Goal: Complete application form

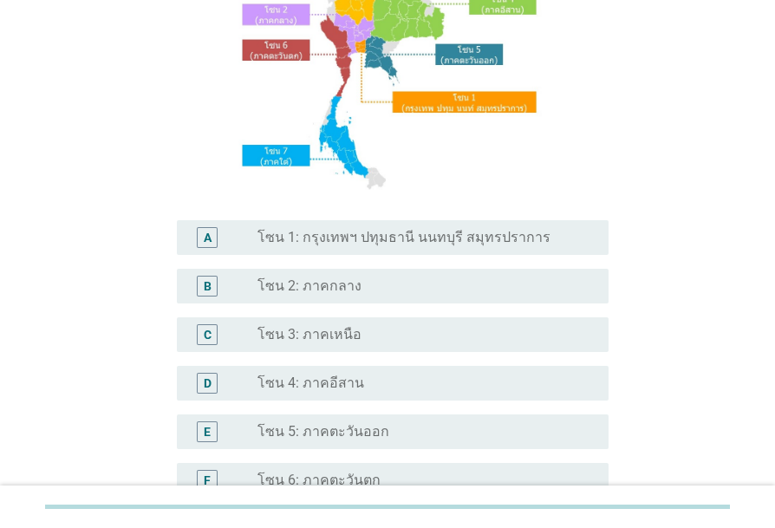
scroll to position [260, 0]
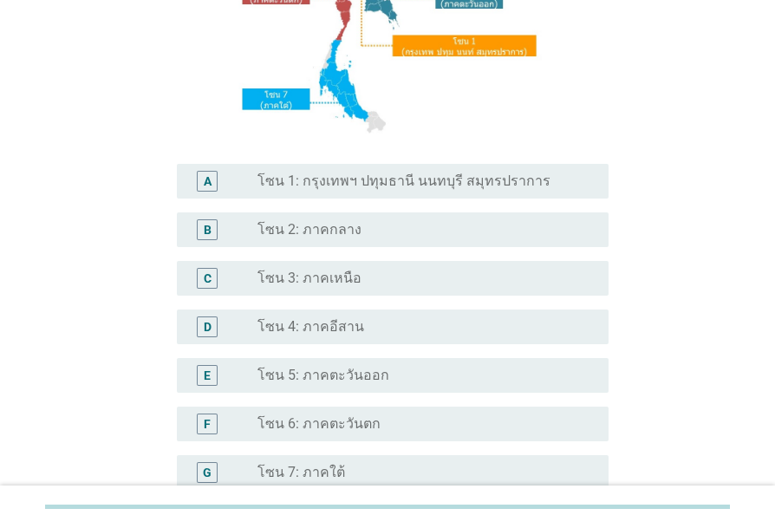
click at [376, 284] on div "radio_button_unchecked โซน 3: ภาคเหนือ" at bounding box center [418, 277] width 323 height 17
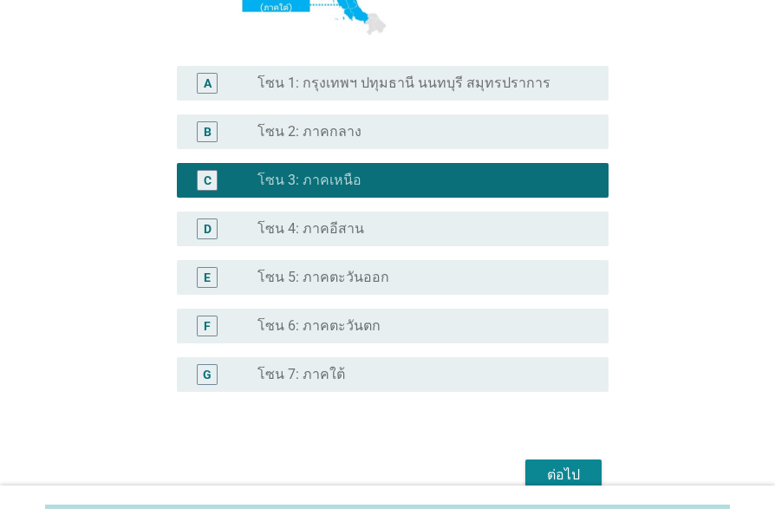
scroll to position [438, 0]
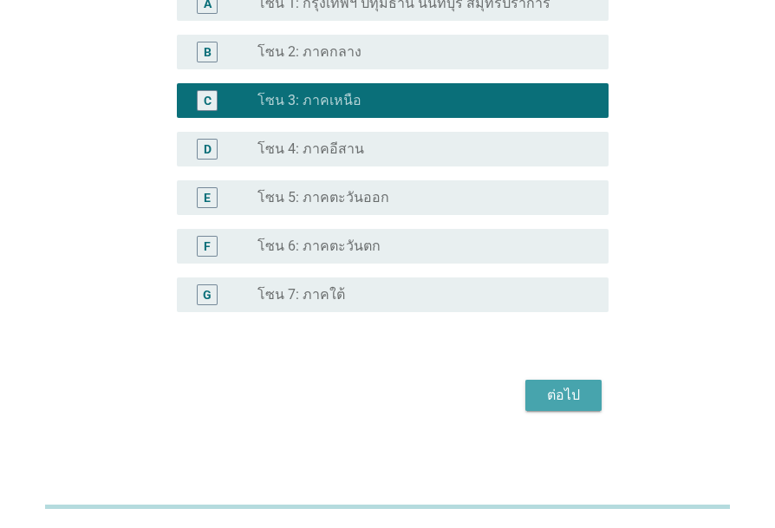
click at [529, 403] on button "ต่อไป" at bounding box center [563, 395] width 76 height 31
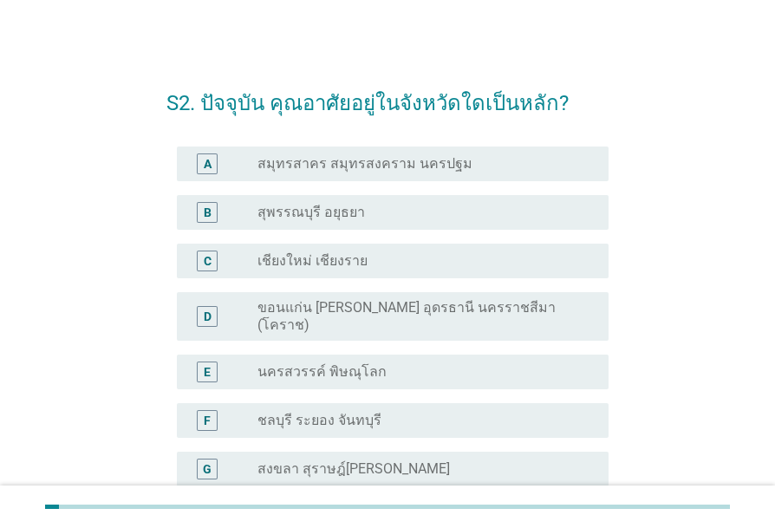
click at [320, 263] on label "เชียงใหม่ เชียงราย" at bounding box center [312, 260] width 110 height 17
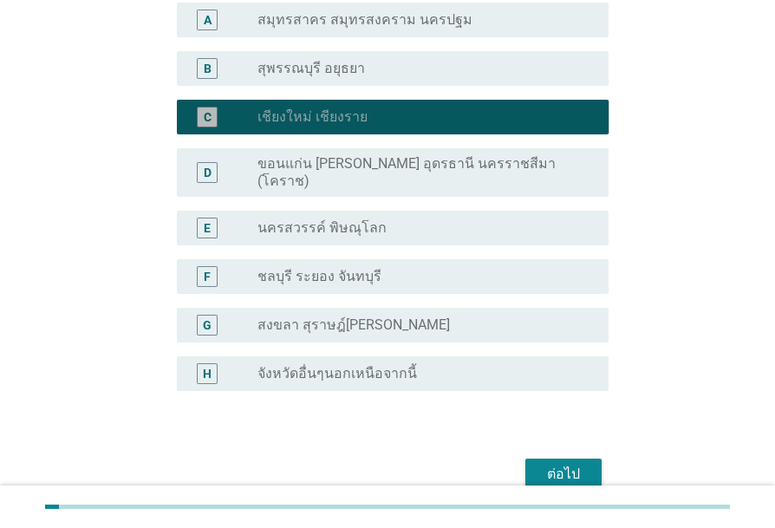
scroll to position [209, 0]
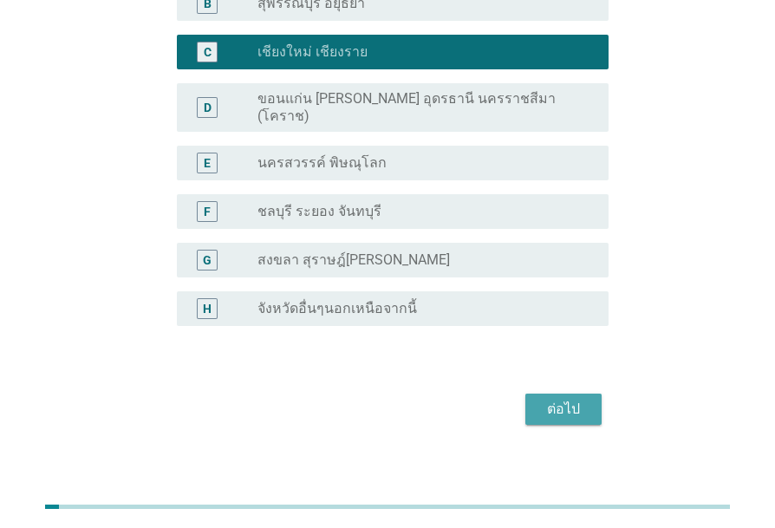
click at [540, 399] on div "ต่อไป" at bounding box center [563, 409] width 49 height 21
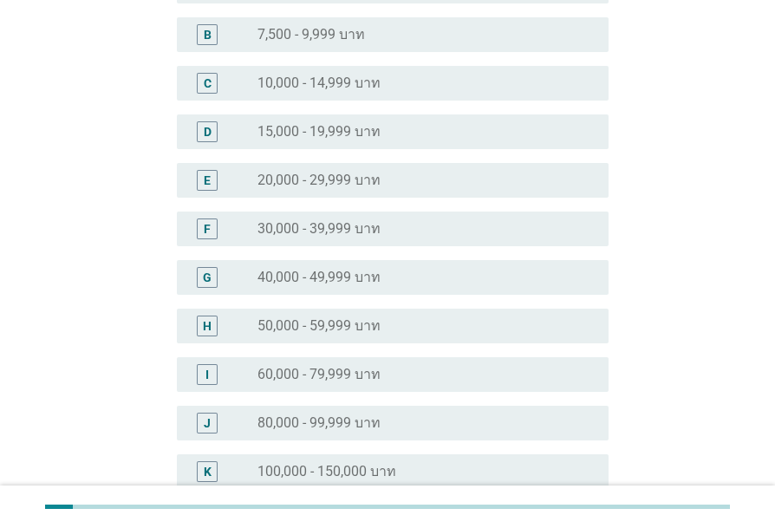
scroll to position [0, 0]
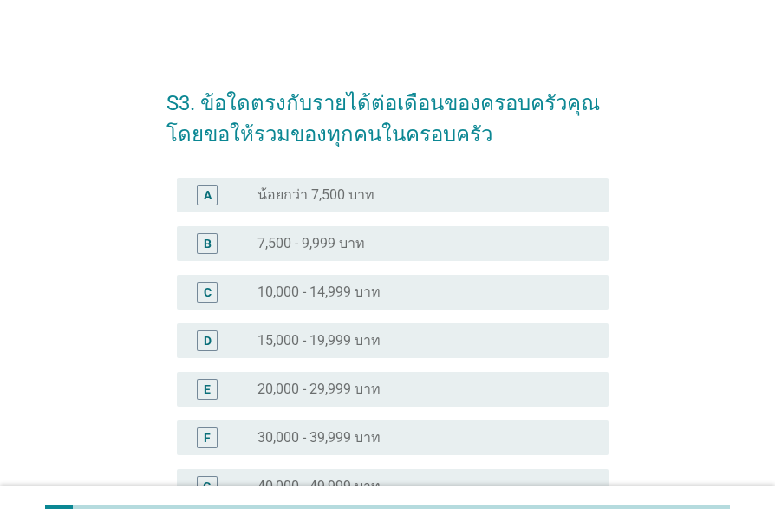
click at [372, 346] on label "15,000 - 19,999 บาท" at bounding box center [318, 340] width 123 height 17
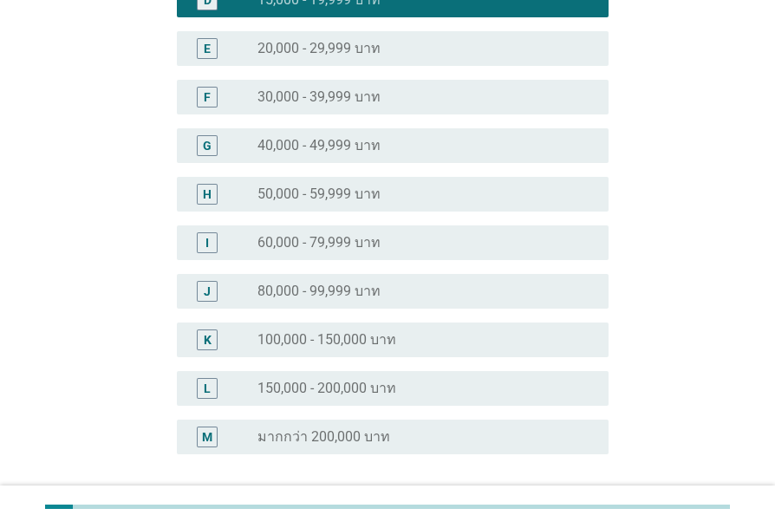
scroll to position [433, 0]
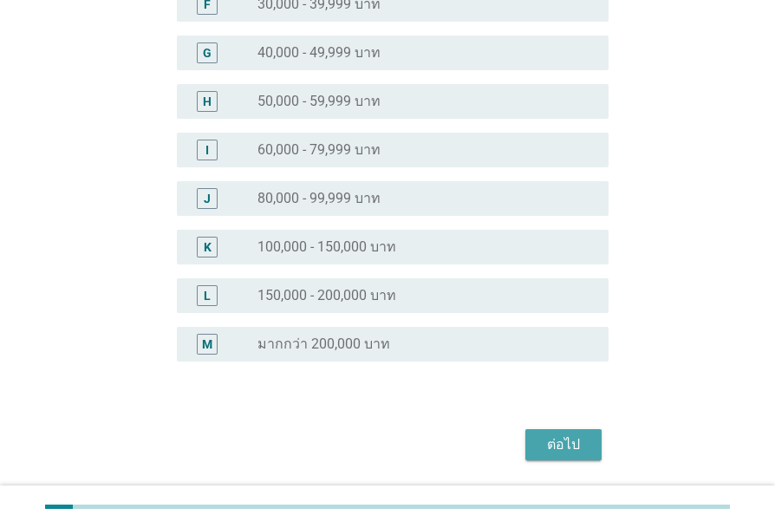
click at [571, 444] on div "ต่อไป" at bounding box center [563, 444] width 49 height 21
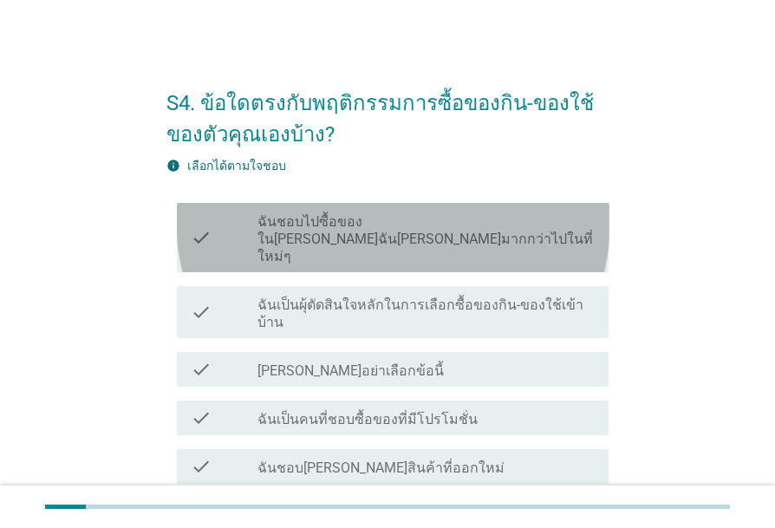
click at [360, 227] on label "ฉันชอบไปซื้อของใน[PERSON_NAME]ฉัน[PERSON_NAME]มากกว่าไปในที่ใหม่ๆ" at bounding box center [425, 239] width 337 height 52
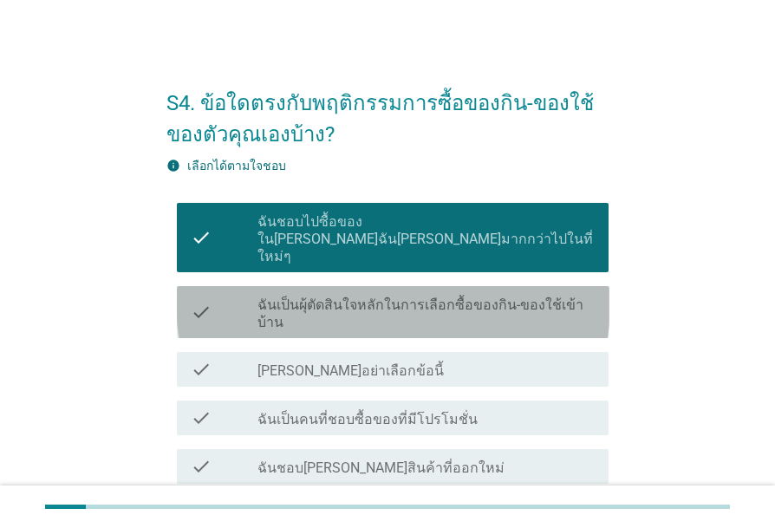
click at [428, 296] on label "ฉันเป็นผุ้ตัดสินใจหลักในการเลือกซื้อของกิน-ของใช้เข้าบ้าน" at bounding box center [425, 313] width 337 height 35
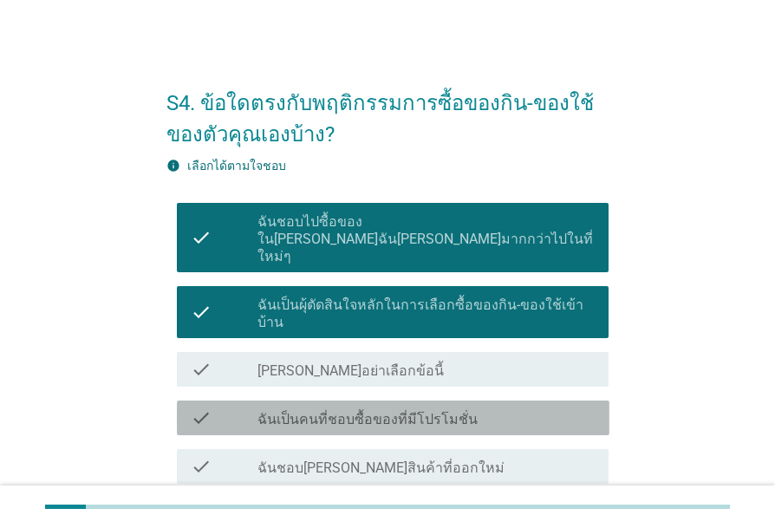
click at [443, 411] on label "ฉันเป็นคนที่ชอบซื้อของที่มีโปรโมชั่น" at bounding box center [367, 419] width 220 height 17
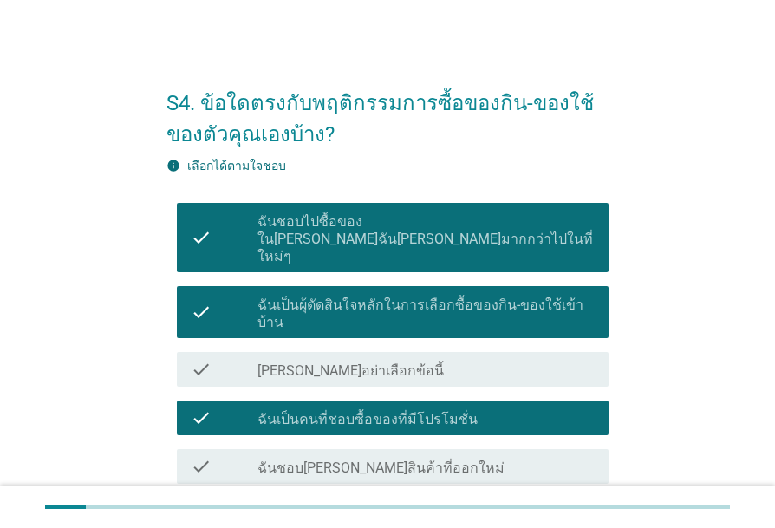
click at [454, 456] on div "check_box_outline_blank ฉันชอบ[PERSON_NAME]สินค้าที่ออกใหม่" at bounding box center [425, 466] width 337 height 21
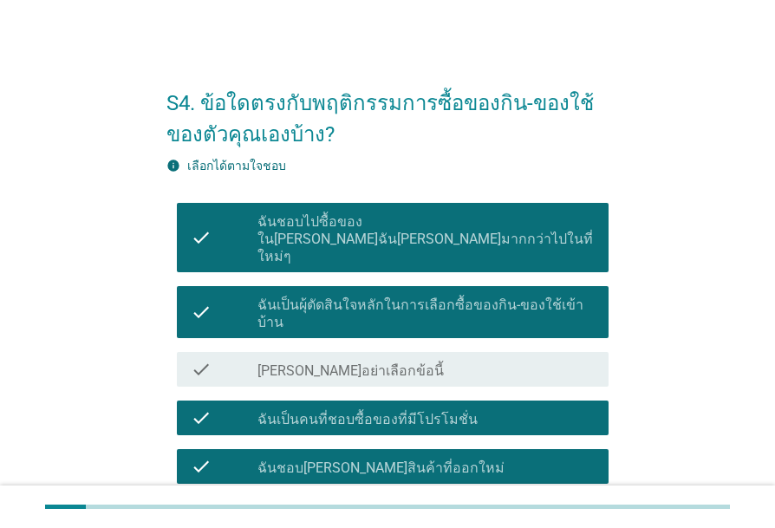
scroll to position [244, 0]
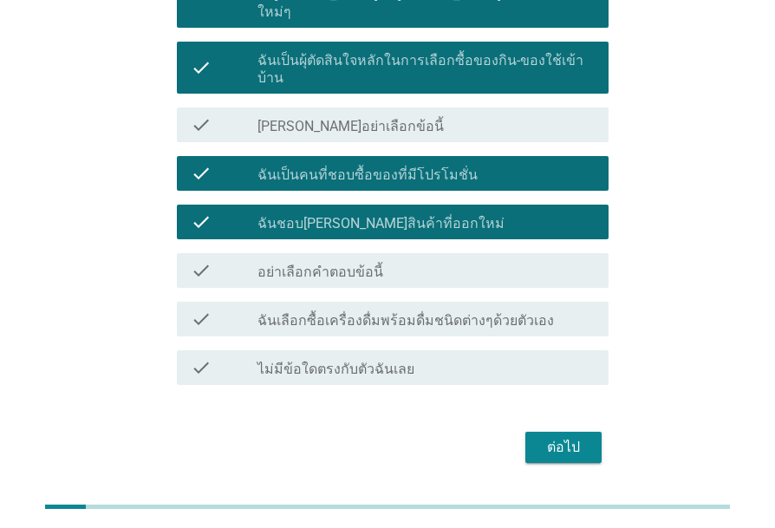
click at [538, 432] on button "ต่อไป" at bounding box center [563, 447] width 76 height 31
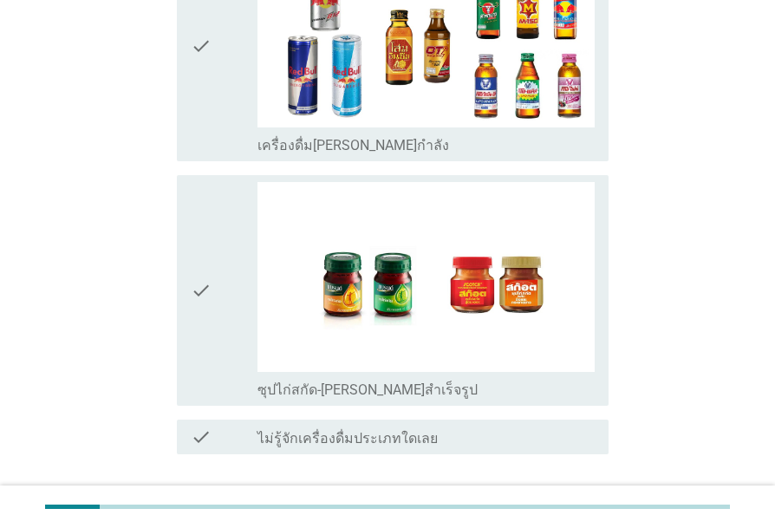
scroll to position [3464, 0]
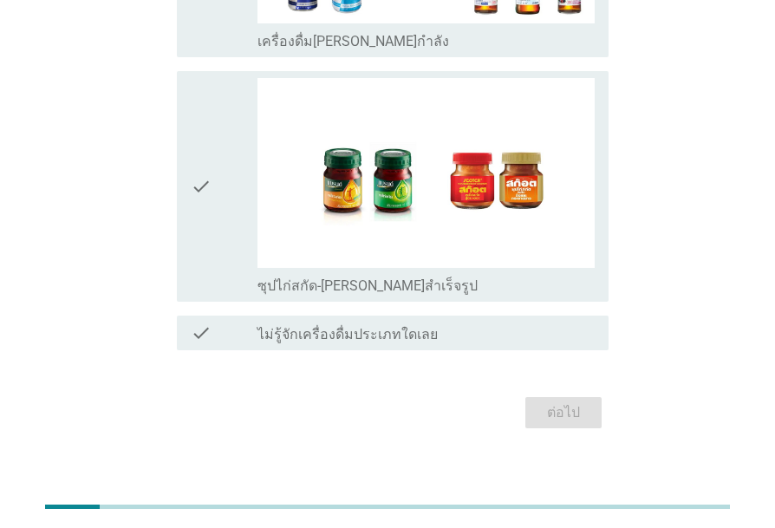
click at [493, 322] on div "check_box_outline_blank ไม่รู้จักเครื่องดื่มประเภทใดเลย" at bounding box center [425, 332] width 337 height 21
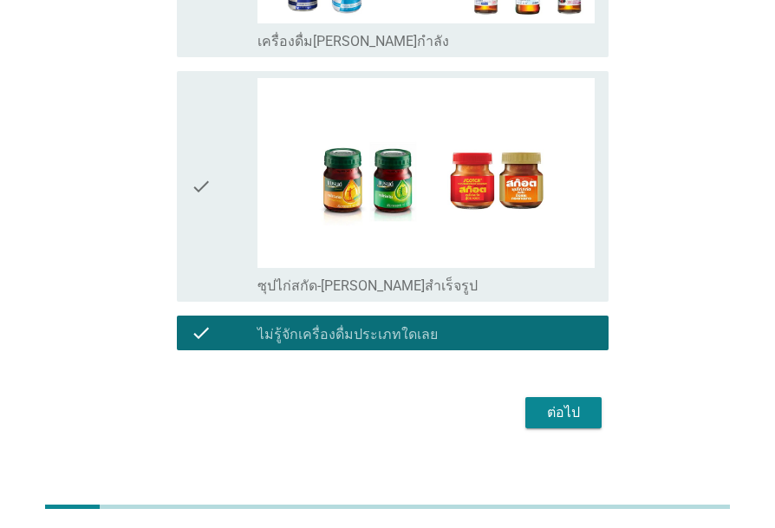
click at [558, 402] on div "ต่อไป" at bounding box center [563, 412] width 49 height 21
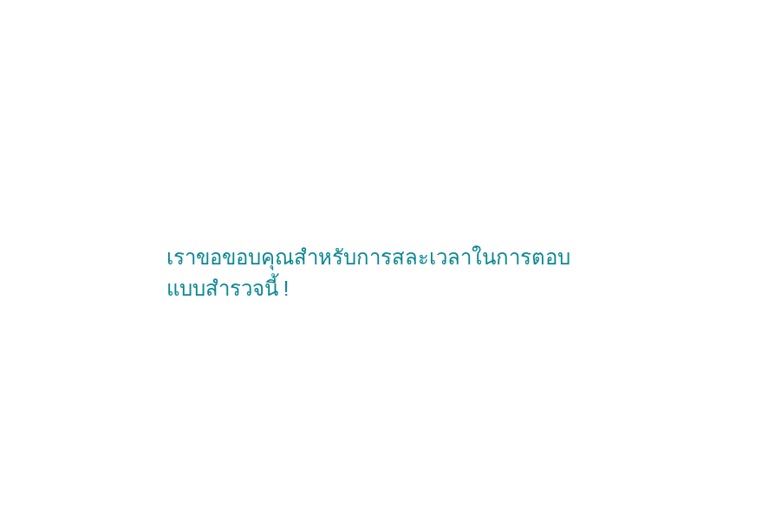
scroll to position [0, 0]
